Goal: Task Accomplishment & Management: Use online tool/utility

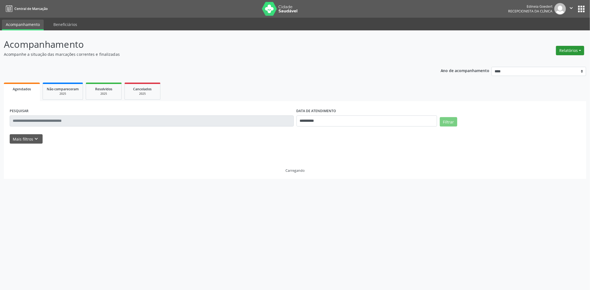
click at [571, 54] on button "Relatórios" at bounding box center [570, 50] width 28 height 9
click at [560, 64] on link "Agendamentos" at bounding box center [553, 62] width 59 height 8
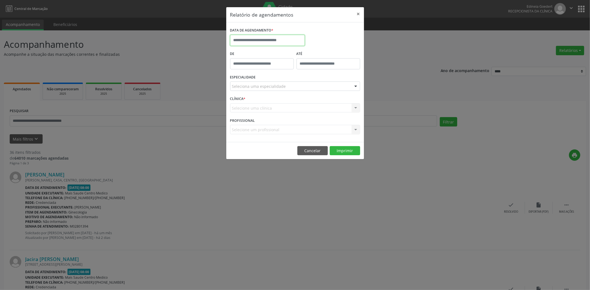
click at [267, 42] on input "text" at bounding box center [267, 40] width 75 height 11
click at [285, 103] on span "21" at bounding box center [284, 102] width 11 height 11
type input "**********"
drag, startPoint x: 335, startPoint y: 150, endPoint x: 341, endPoint y: 148, distance: 6.4
click at [335, 150] on button "Imprimir" at bounding box center [345, 150] width 30 height 9
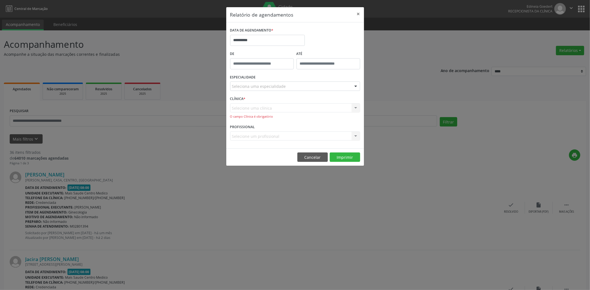
click at [296, 86] on div "Seleciona uma especialidade" at bounding box center [295, 86] width 130 height 9
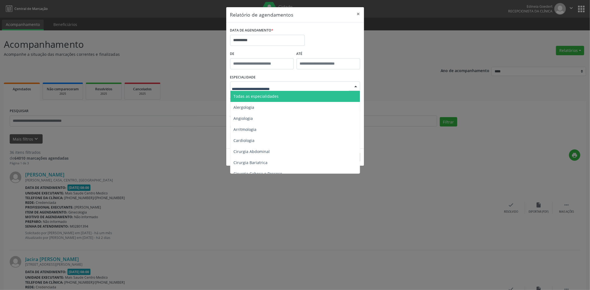
click at [275, 95] on span "Todas as especialidades" at bounding box center [256, 96] width 45 height 5
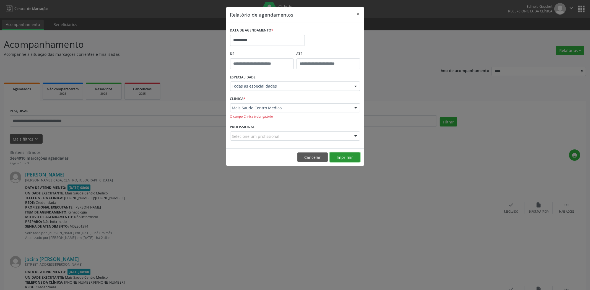
click at [340, 156] on button "Imprimir" at bounding box center [345, 157] width 30 height 9
